Goal: Task Accomplishment & Management: Complete application form

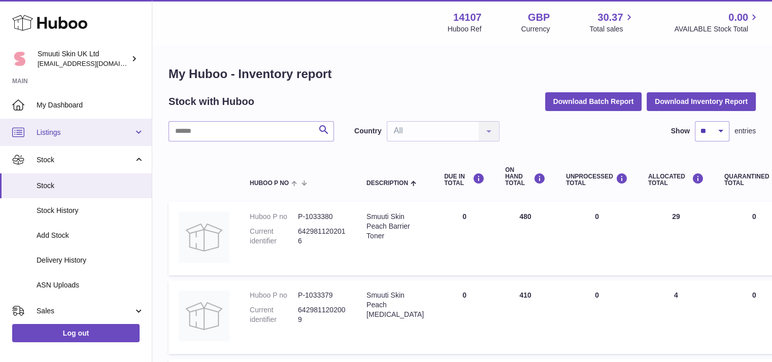
click at [61, 134] on span "Listings" at bounding box center [85, 133] width 97 height 10
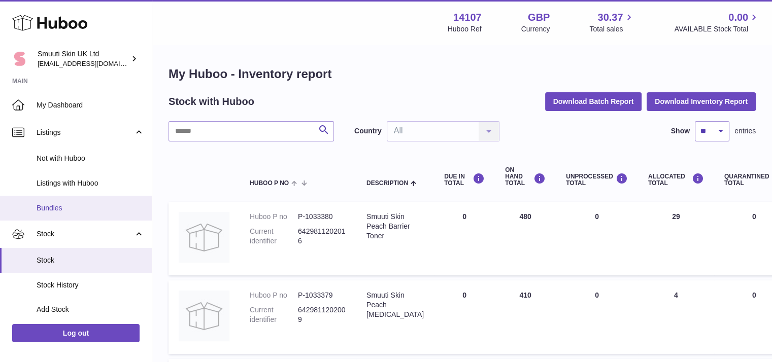
click at [59, 210] on span "Bundles" at bounding box center [91, 208] width 108 height 10
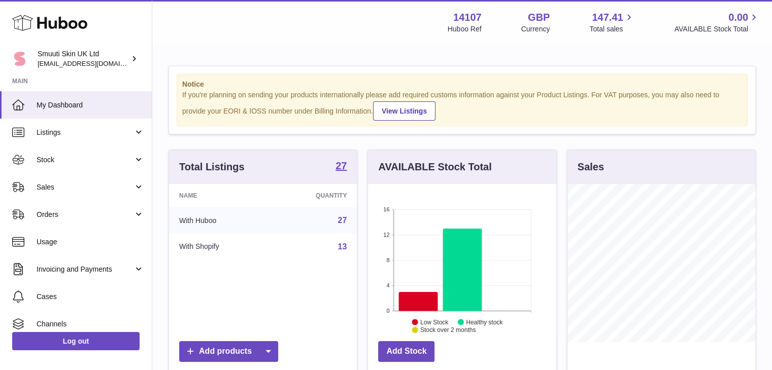
scroll to position [158, 188]
click at [138, 126] on link "Listings" at bounding box center [76, 132] width 152 height 27
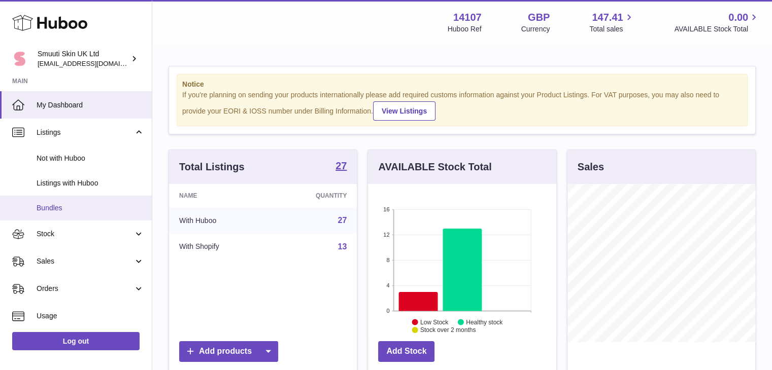
click at [65, 203] on span "Bundles" at bounding box center [91, 208] width 108 height 10
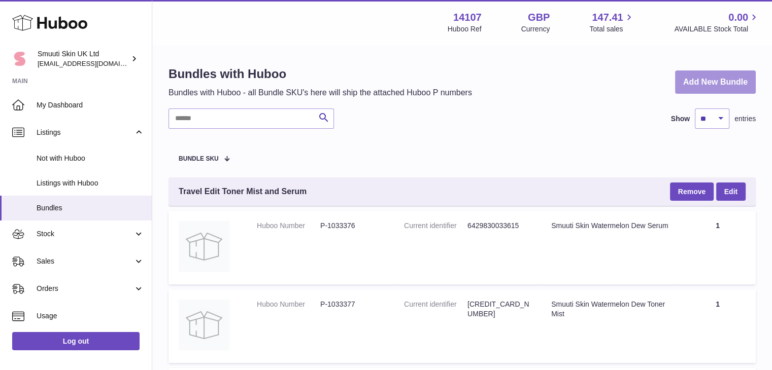
click at [698, 88] on link "Add New Bundle" at bounding box center [715, 83] width 81 height 24
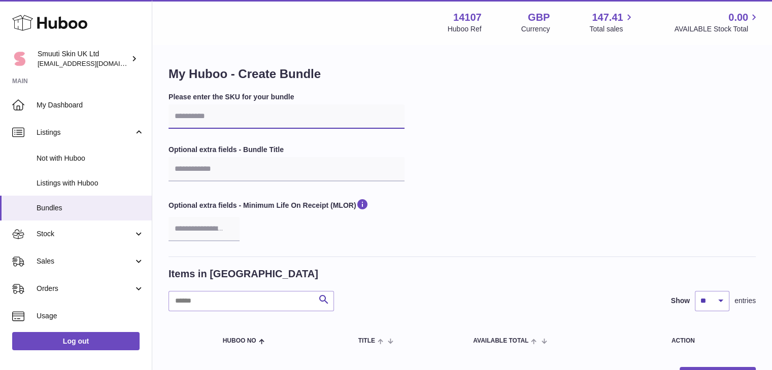
click at [182, 124] on input "text" at bounding box center [286, 117] width 236 height 24
paste input "**********"
type input "**********"
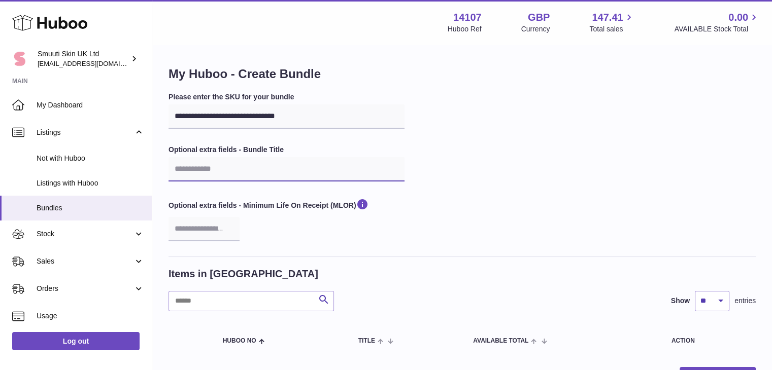
click at [195, 171] on input "text" at bounding box center [286, 169] width 236 height 24
paste input "**********"
type input "**********"
click at [582, 183] on div "**********" at bounding box center [461, 174] width 587 height 164
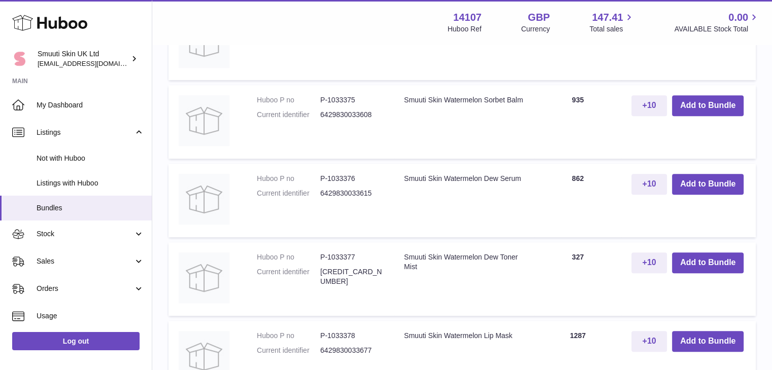
scroll to position [509, 0]
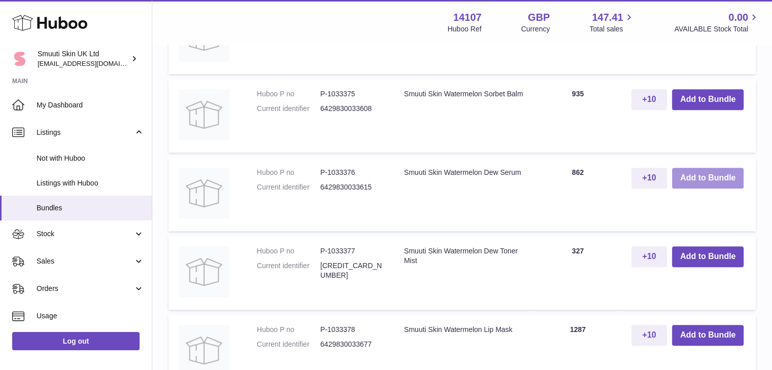
click at [690, 182] on button "Add to Bundle" at bounding box center [708, 178] width 72 height 21
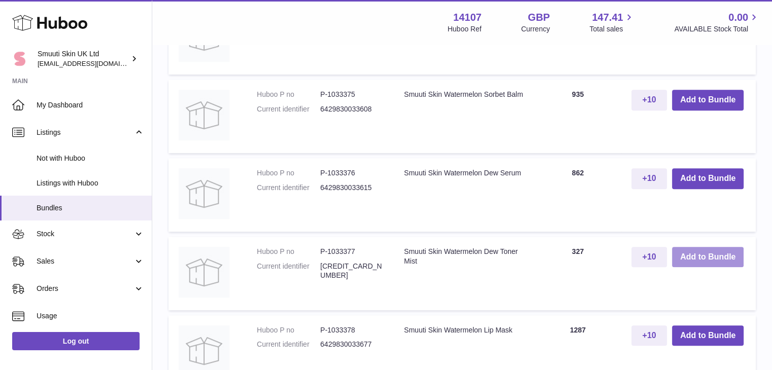
click at [706, 261] on button "Add to Bundle" at bounding box center [708, 257] width 72 height 21
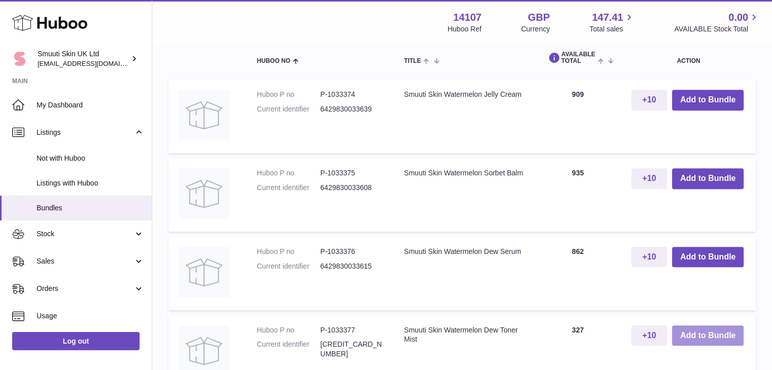
scroll to position [672, 0]
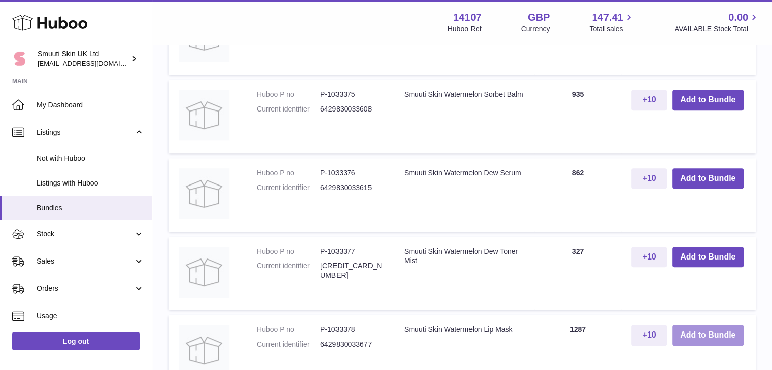
click at [681, 333] on button "Add to Bundle" at bounding box center [708, 335] width 72 height 21
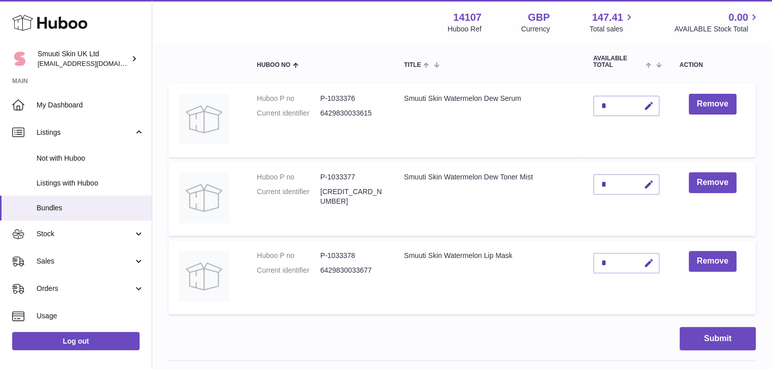
scroll to position [281, 0]
click at [708, 341] on button "Submit" at bounding box center [717, 340] width 76 height 24
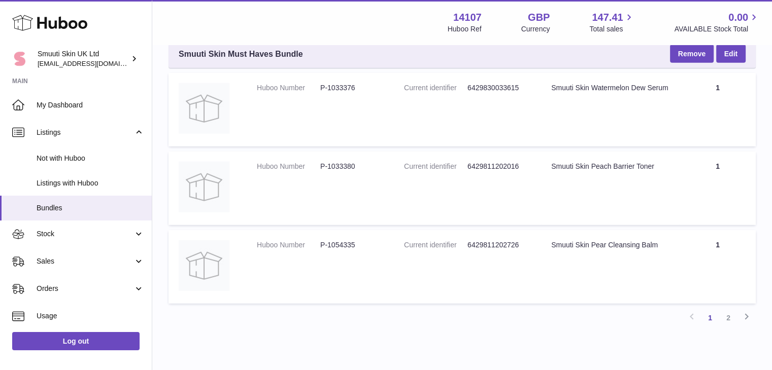
scroll to position [2839, 0]
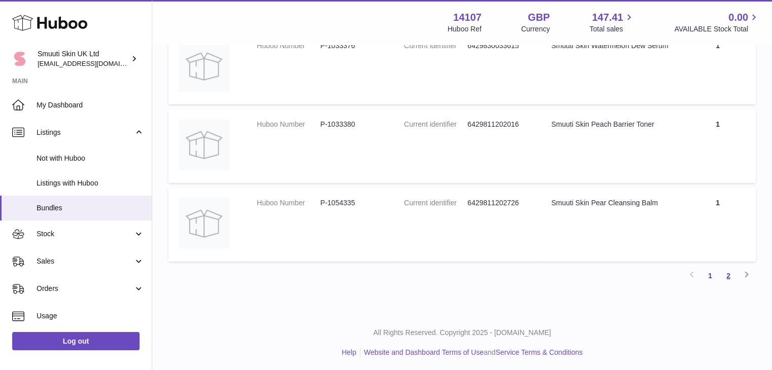
click at [726, 273] on link "2" at bounding box center [728, 276] width 18 height 18
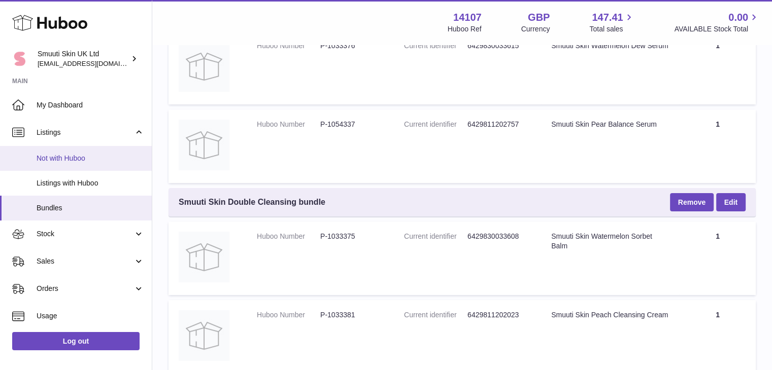
scroll to position [179, 0]
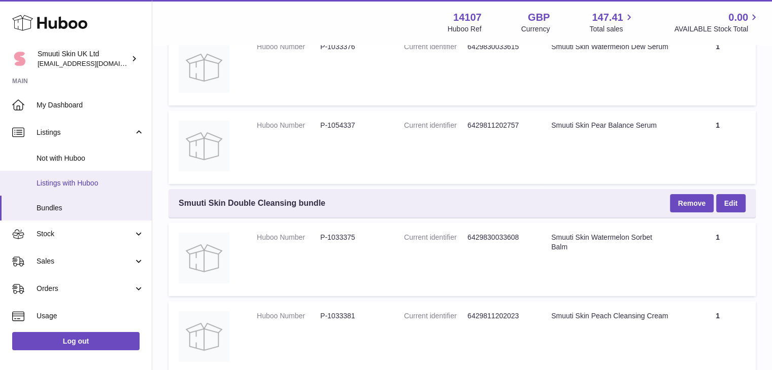
click at [59, 173] on link "Listings with Huboo" at bounding box center [76, 183] width 152 height 25
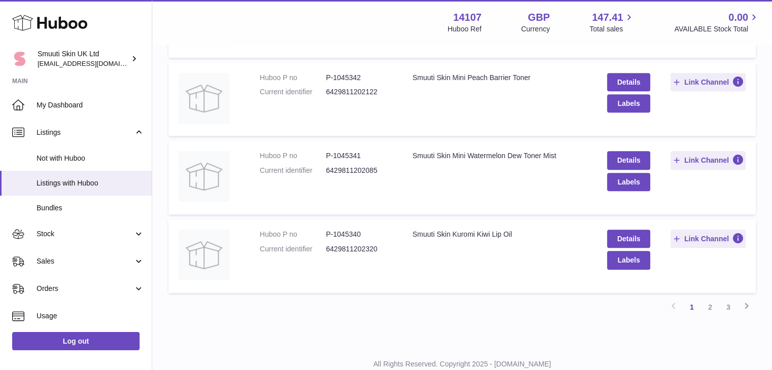
scroll to position [669, 0]
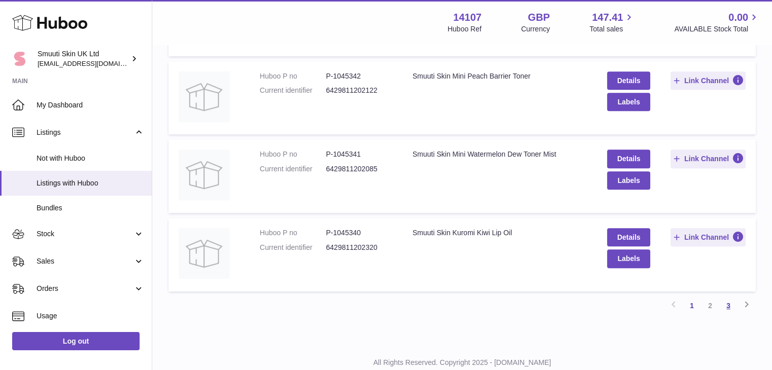
click at [731, 302] on link "3" at bounding box center [728, 306] width 18 height 18
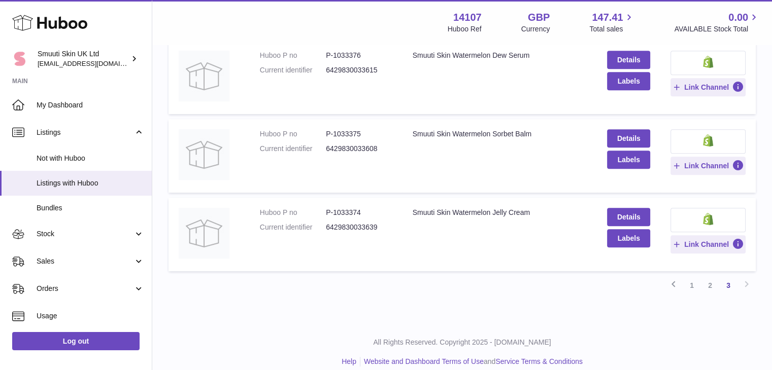
scroll to position [465, 0]
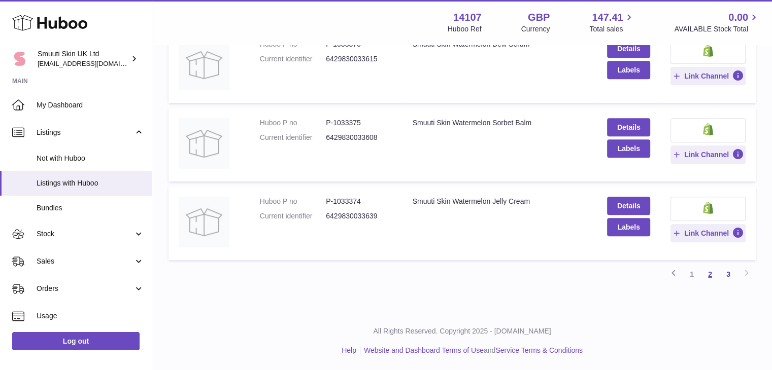
click at [704, 278] on link "2" at bounding box center [710, 274] width 18 height 18
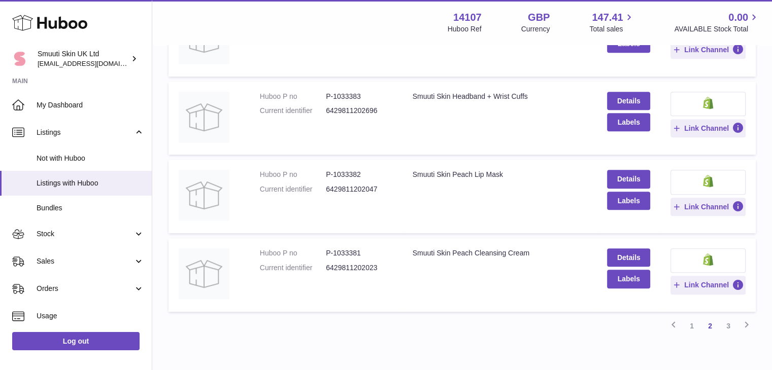
scroll to position [701, 0]
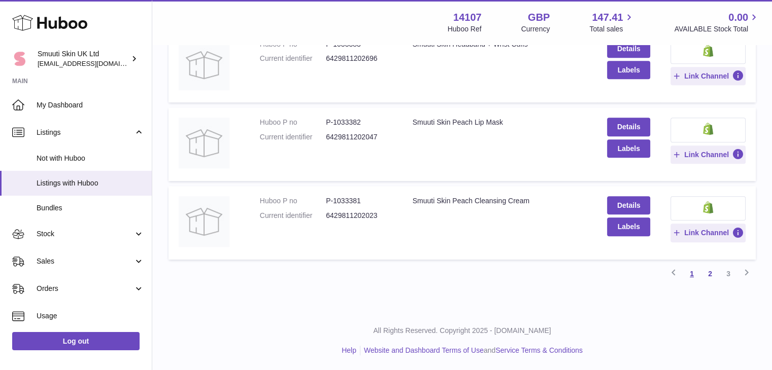
click at [691, 274] on link "1" at bounding box center [691, 274] width 18 height 18
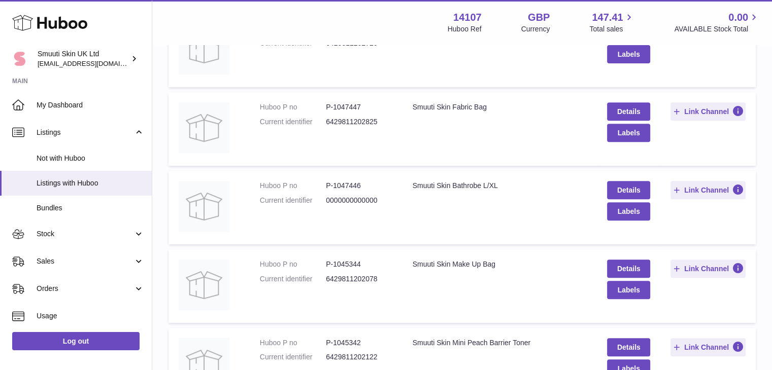
scroll to position [403, 0]
click at [625, 188] on link "Details" at bounding box center [628, 190] width 43 height 18
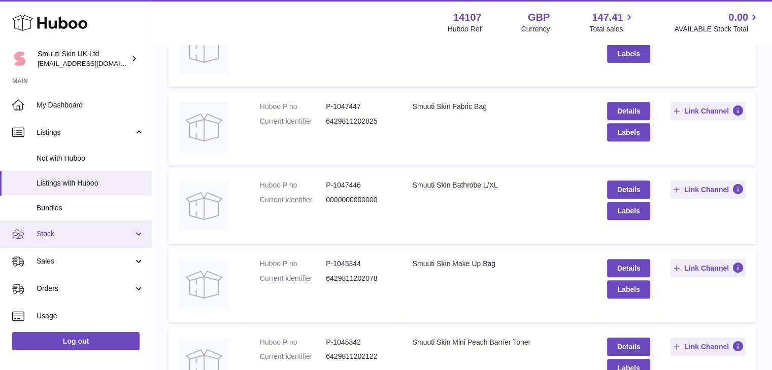
click at [135, 232] on link "Stock" at bounding box center [76, 234] width 152 height 27
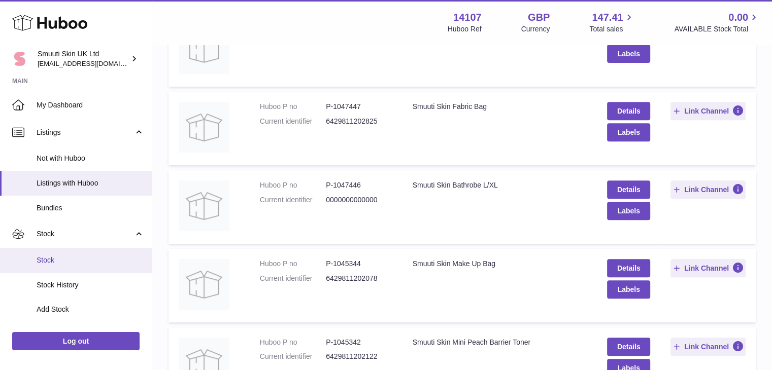
click at [60, 262] on span "Stock" at bounding box center [91, 261] width 108 height 10
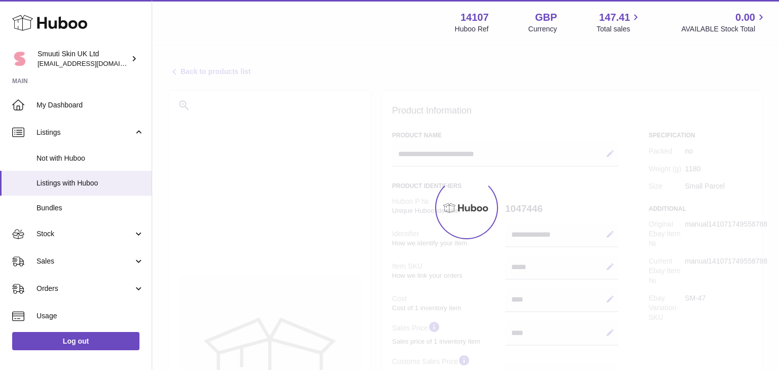
select select "***"
select select "****"
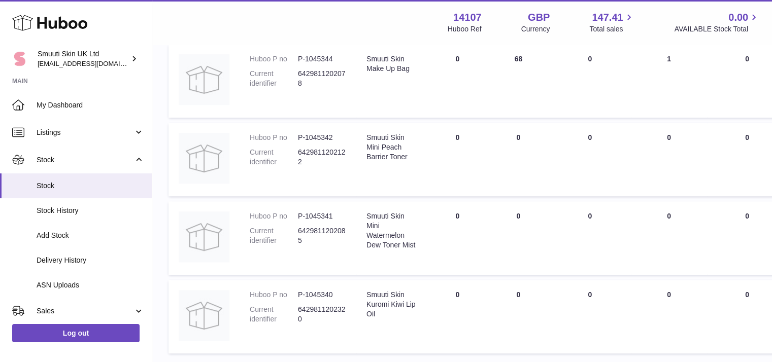
scroll to position [731, 0]
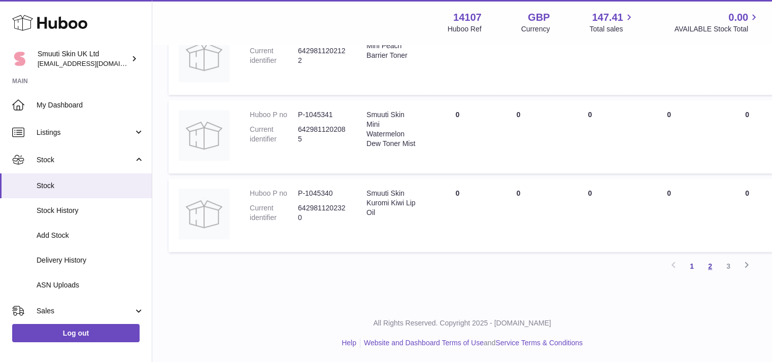
click at [709, 270] on link "2" at bounding box center [710, 266] width 18 height 18
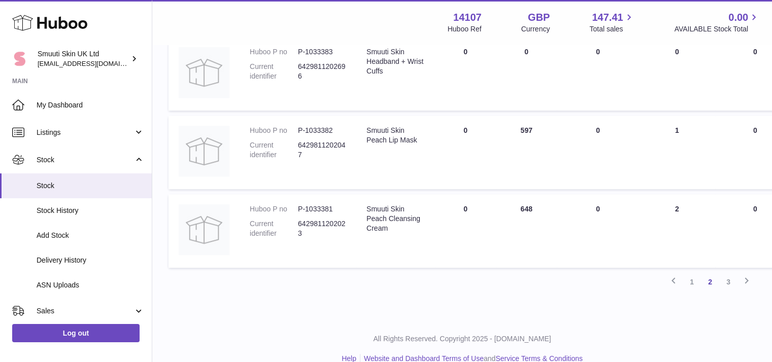
scroll to position [719, 0]
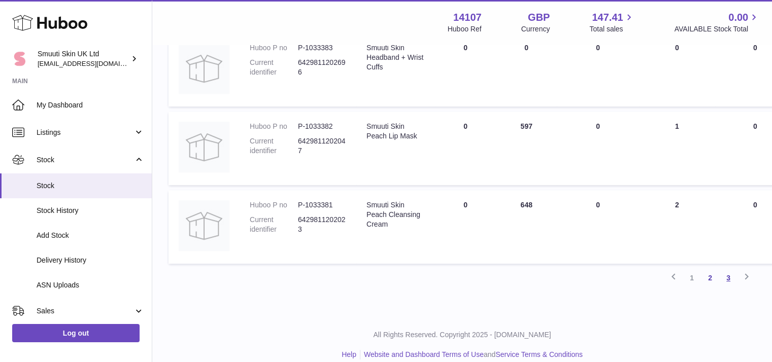
click at [730, 281] on link "3" at bounding box center [728, 278] width 18 height 18
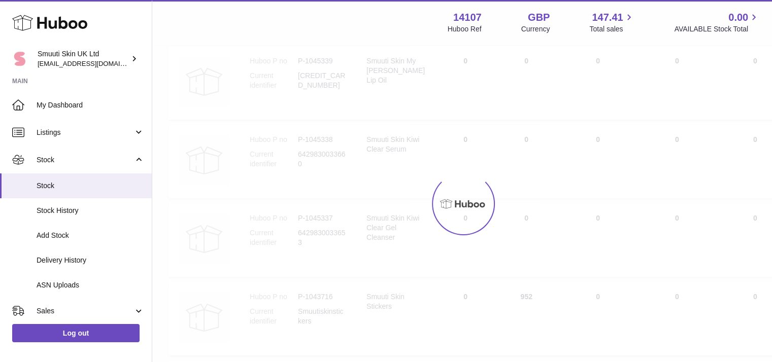
scroll to position [46, 0]
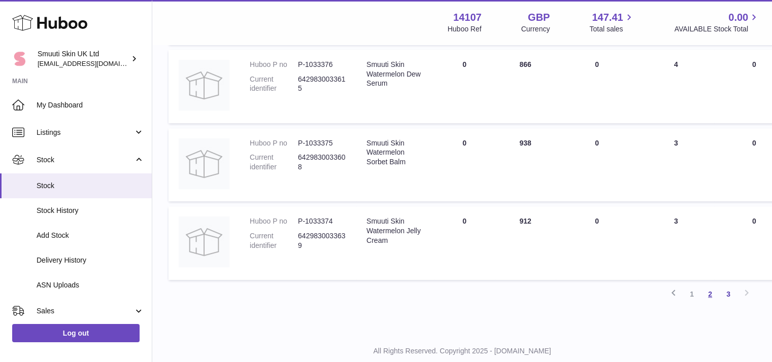
click at [711, 299] on link "2" at bounding box center [710, 294] width 18 height 18
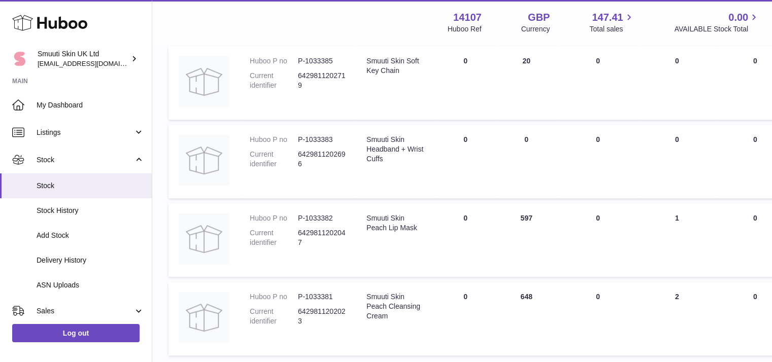
scroll to position [700, 0]
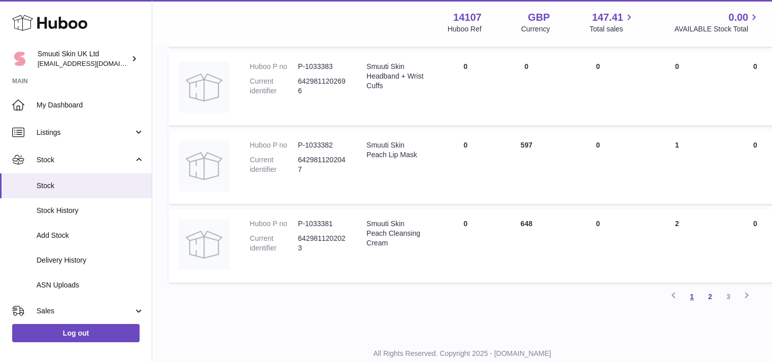
click at [693, 301] on link "1" at bounding box center [691, 297] width 18 height 18
